Goal: Task Accomplishment & Management: Use online tool/utility

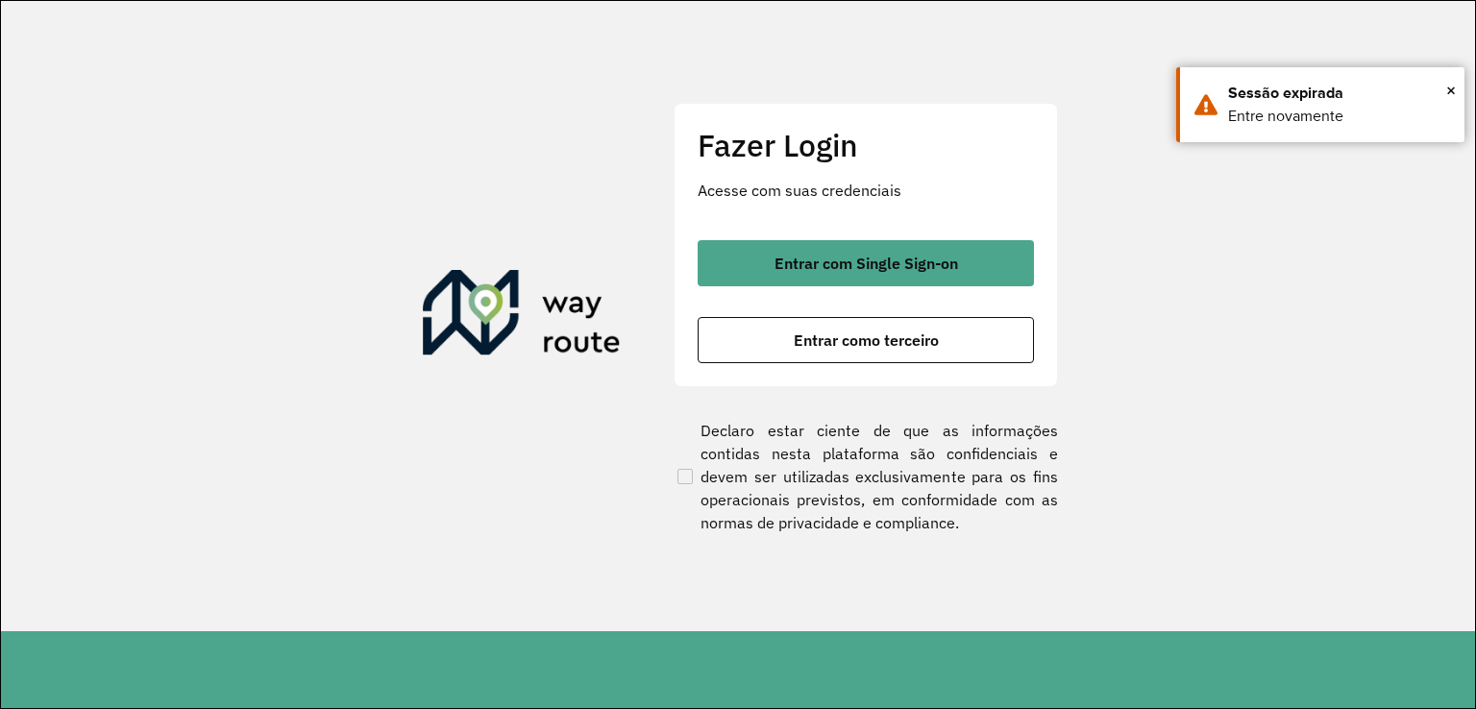
click at [933, 346] on span "Entrar como terceiro" at bounding box center [866, 339] width 145 height 15
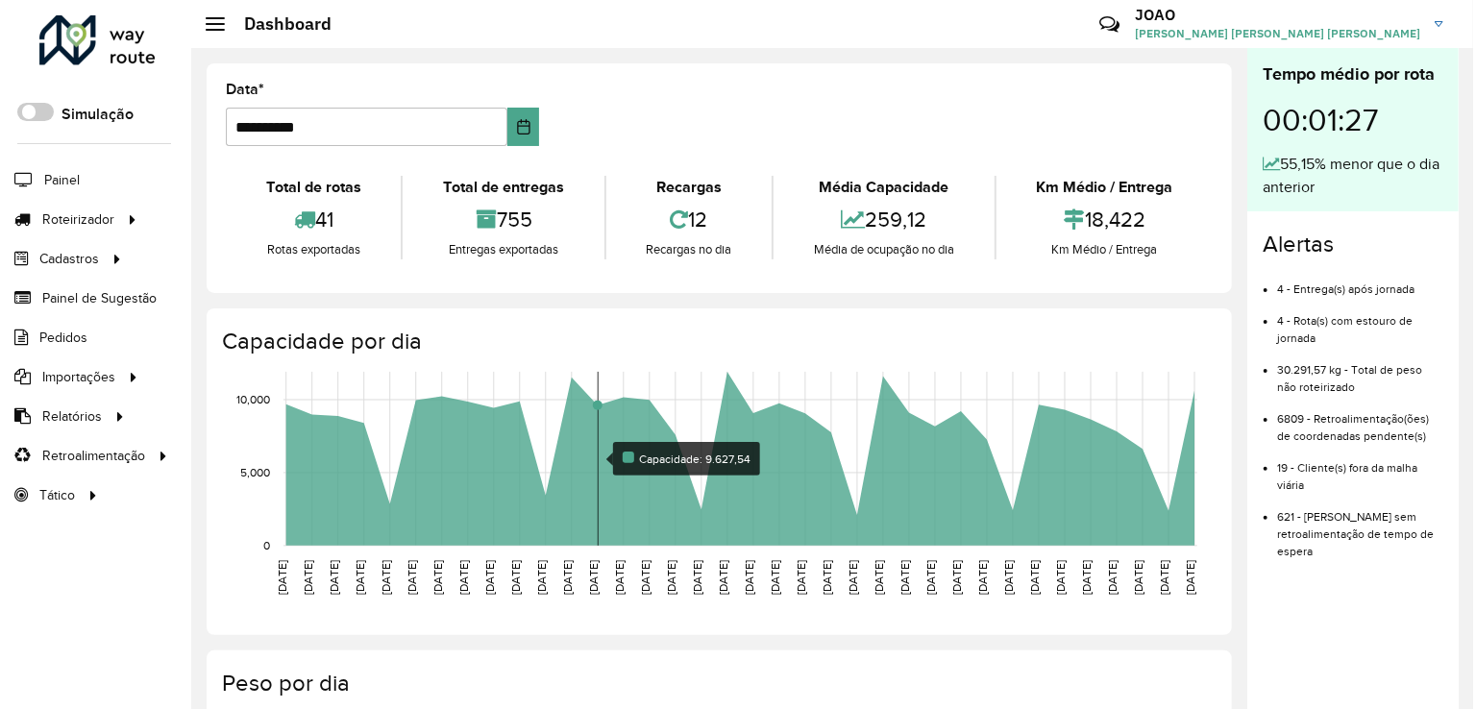
scroll to position [96, 0]
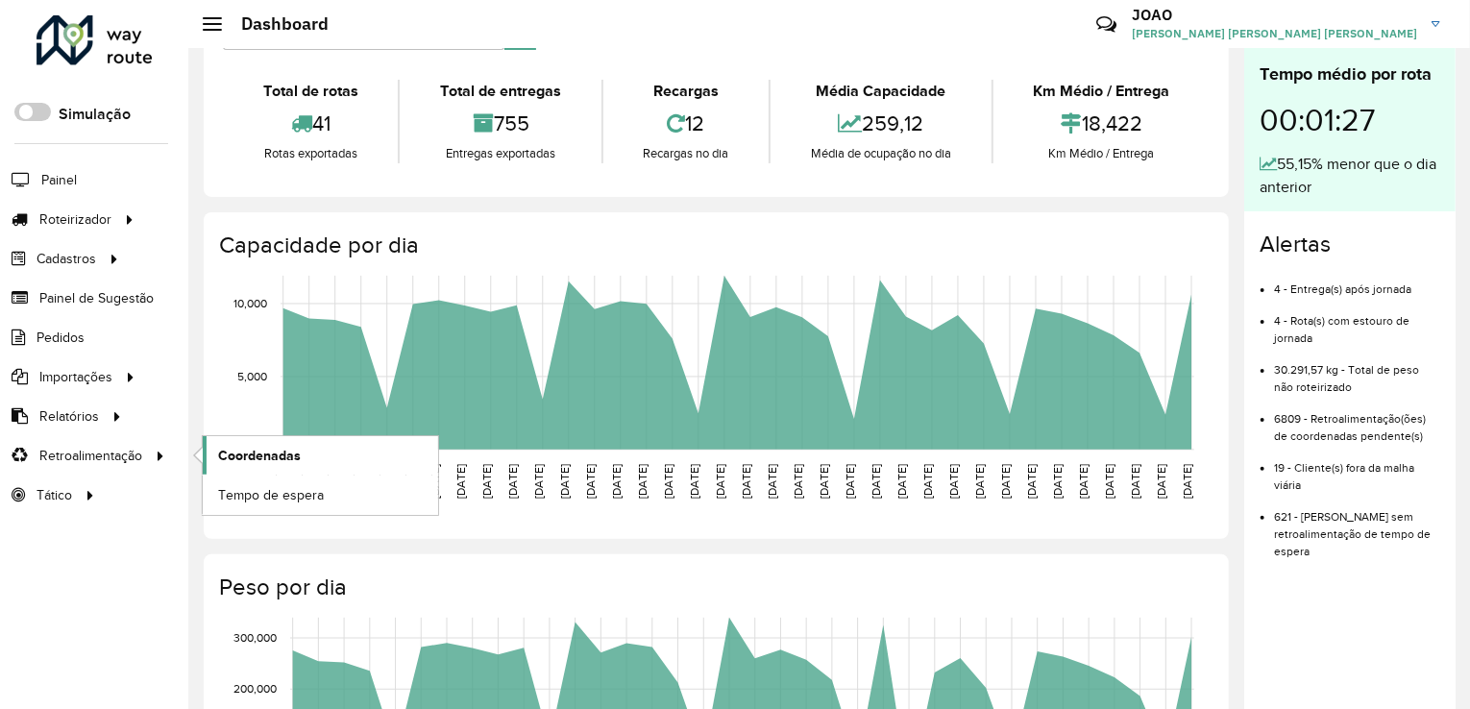
click at [227, 448] on span "Coordenadas" at bounding box center [259, 456] width 83 height 20
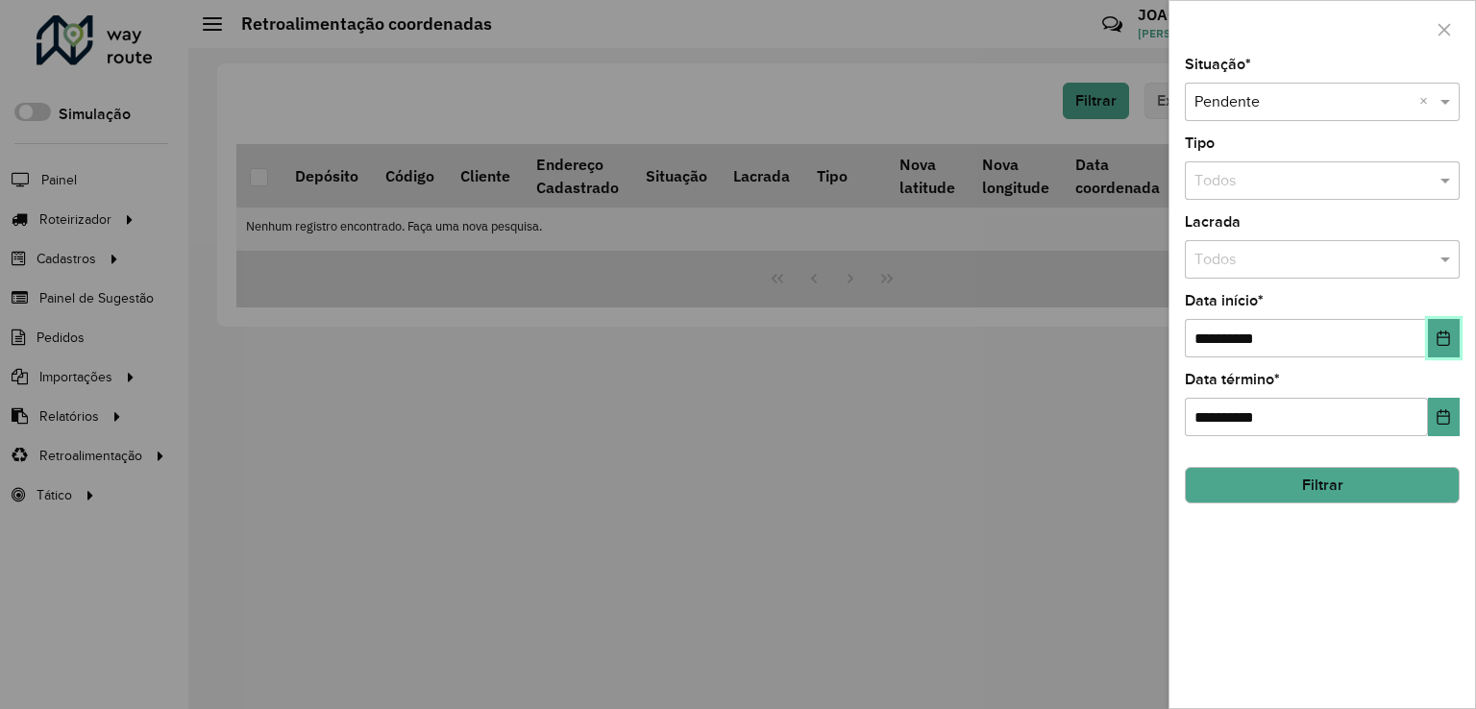
click at [1436, 339] on icon "Choose Date" at bounding box center [1442, 337] width 15 height 15
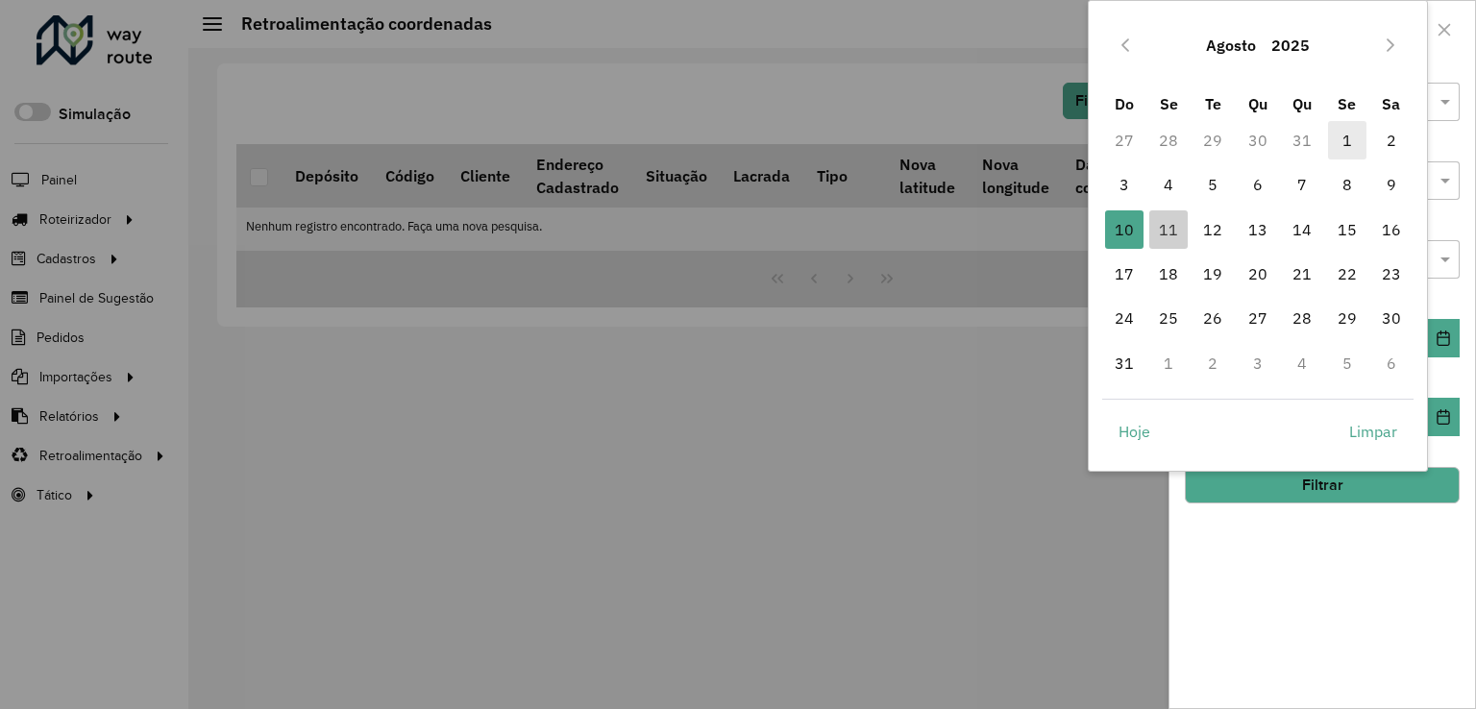
click at [1344, 142] on span "1" at bounding box center [1347, 140] width 38 height 38
type input "**********"
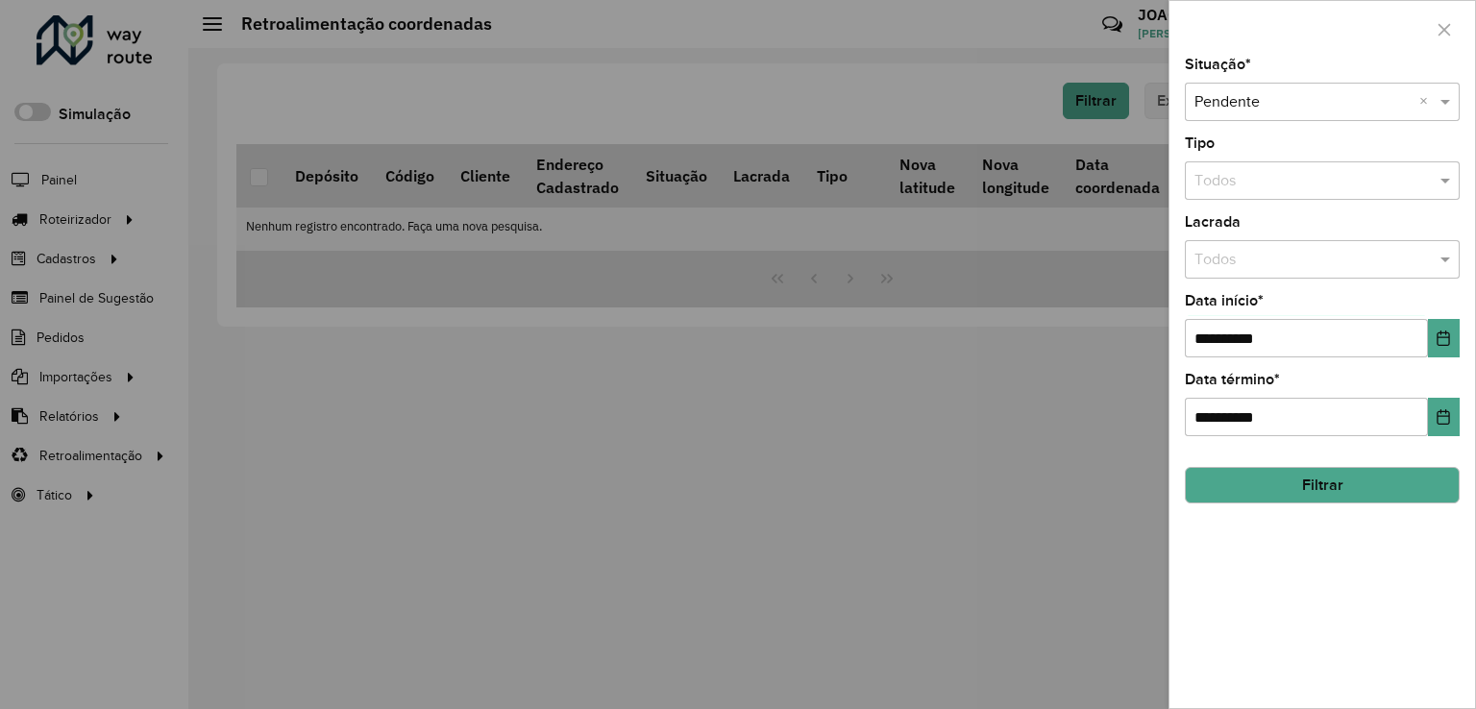
click at [1325, 481] on button "Filtrar" at bounding box center [1322, 485] width 275 height 37
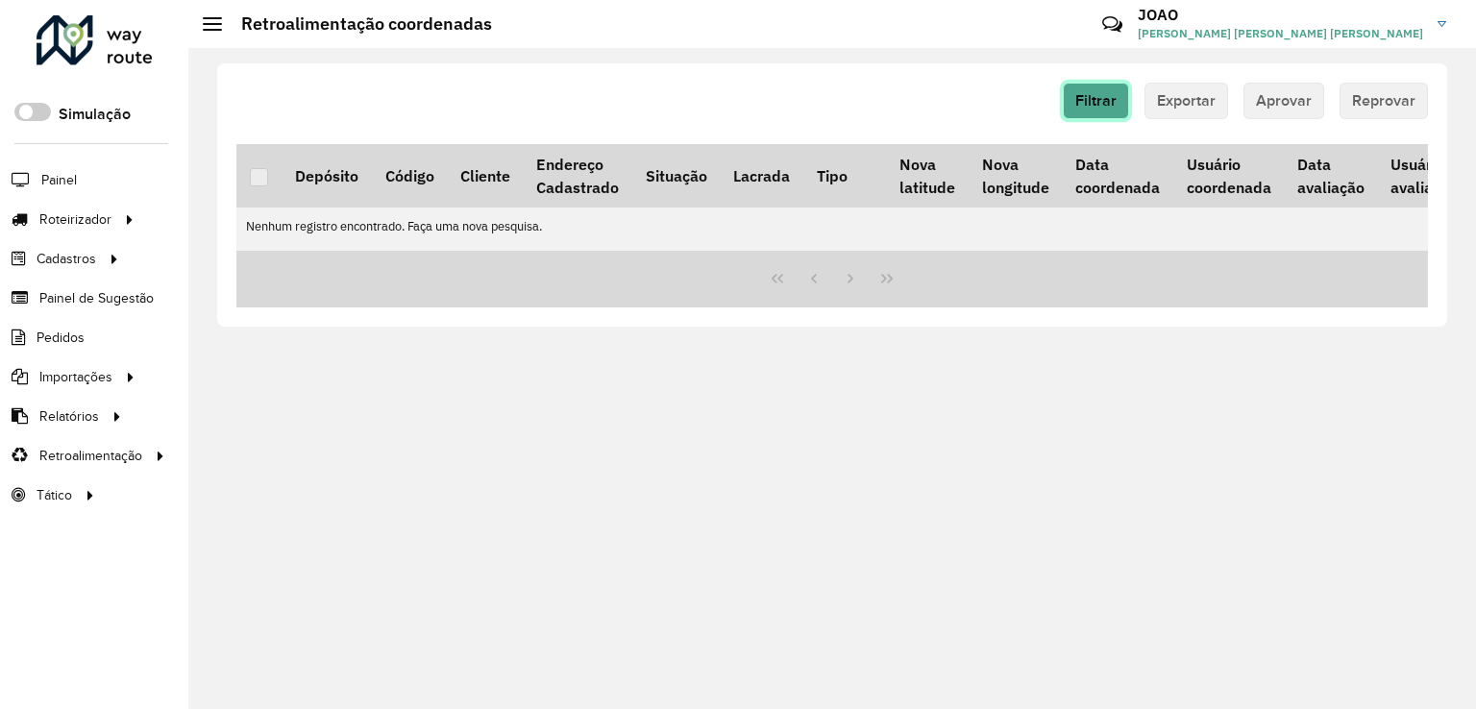
click at [1107, 101] on span "Filtrar" at bounding box center [1095, 100] width 41 height 16
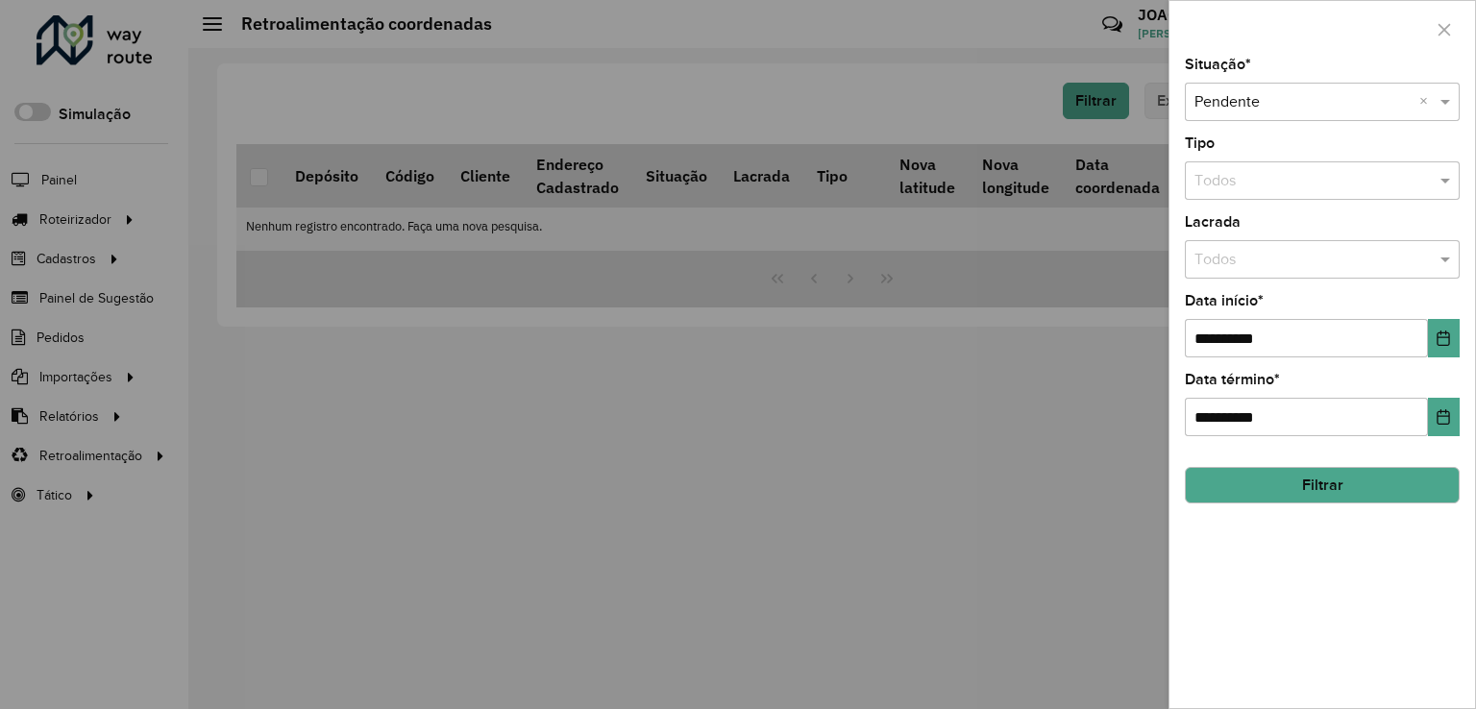
click at [789, 560] on div at bounding box center [738, 354] width 1476 height 709
